Goal: Task Accomplishment & Management: Manage account settings

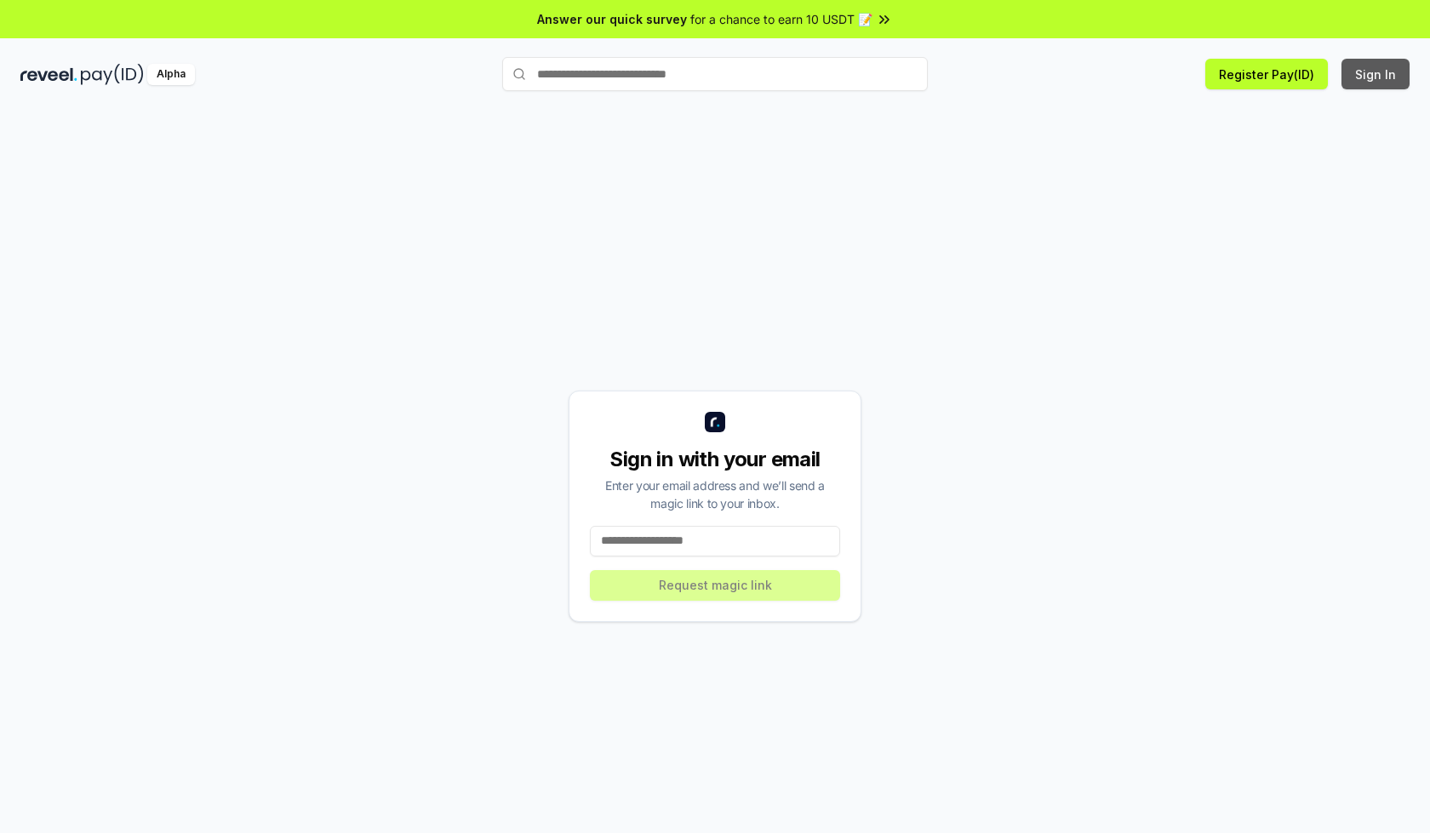
click at [1376, 74] on button "Sign In" at bounding box center [1375, 74] width 68 height 31
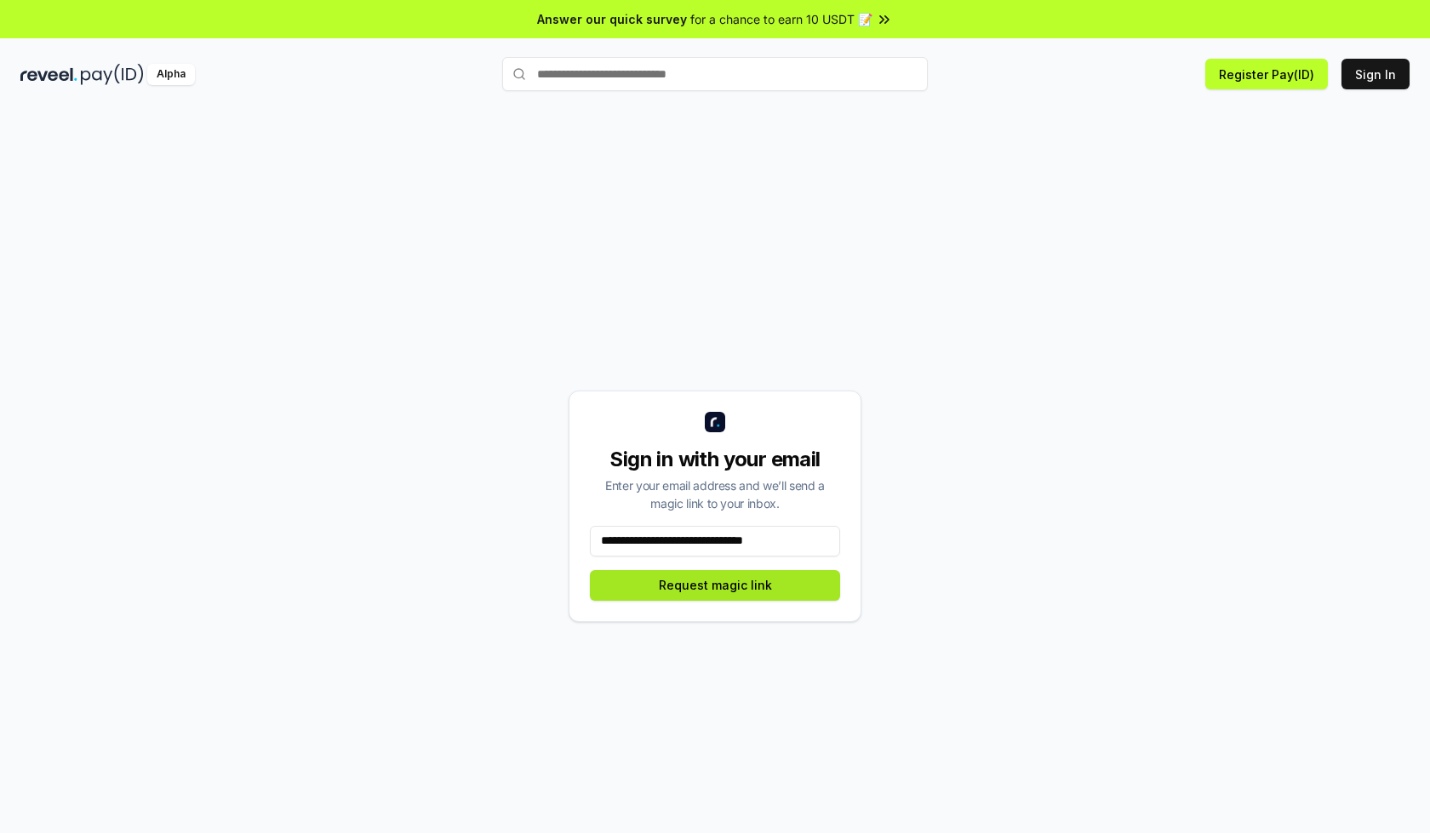
type input "**********"
click at [715, 585] on button "Request magic link" at bounding box center [715, 585] width 250 height 31
